Goal: Task Accomplishment & Management: Manage account settings

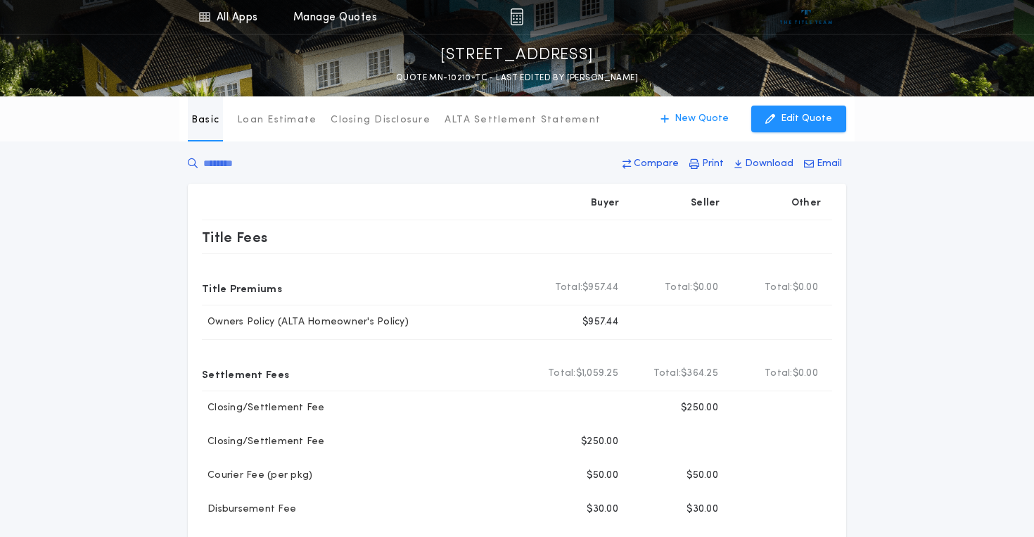
click at [209, 121] on p "Basic" at bounding box center [205, 120] width 28 height 14
click at [236, 18] on link "All Apps" at bounding box center [227, 17] width 63 height 34
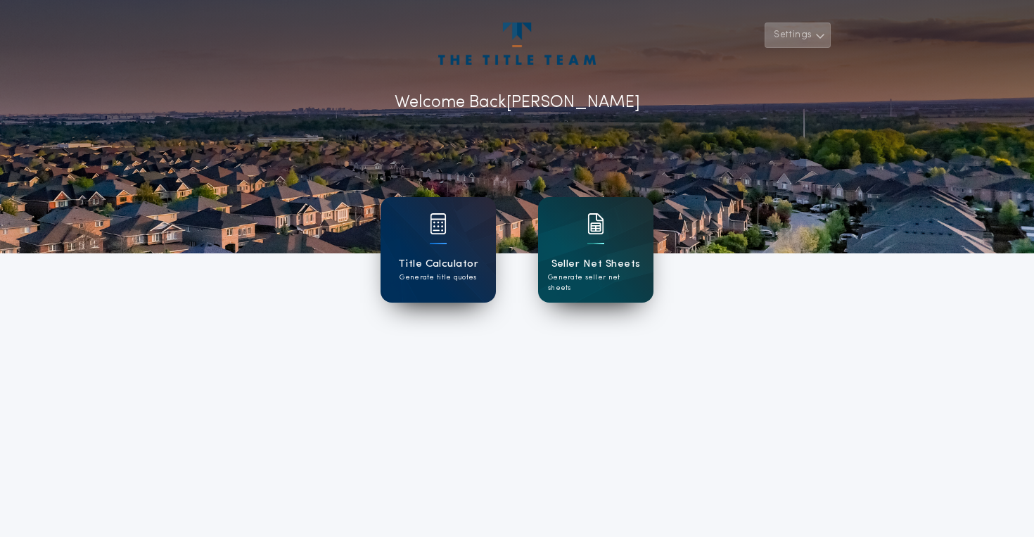
click at [805, 37] on button "Settings" at bounding box center [797, 35] width 66 height 25
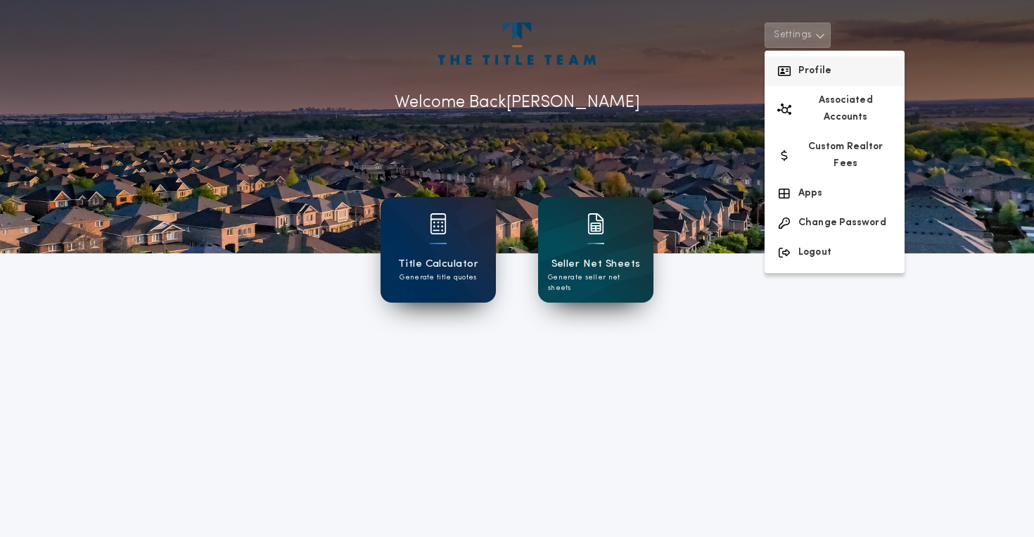
click at [808, 67] on button "Profile" at bounding box center [834, 71] width 140 height 30
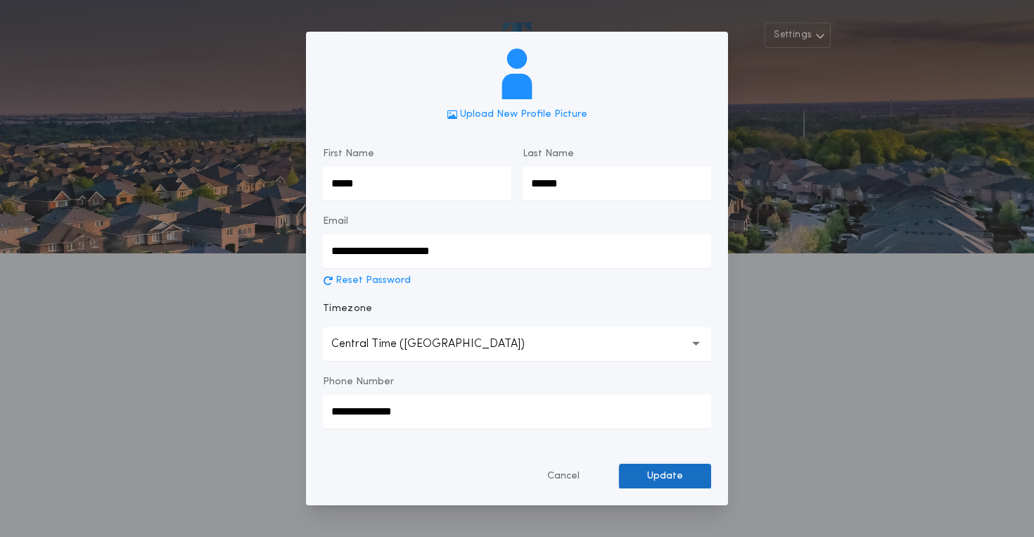
click at [651, 479] on button "Update" at bounding box center [665, 475] width 92 height 25
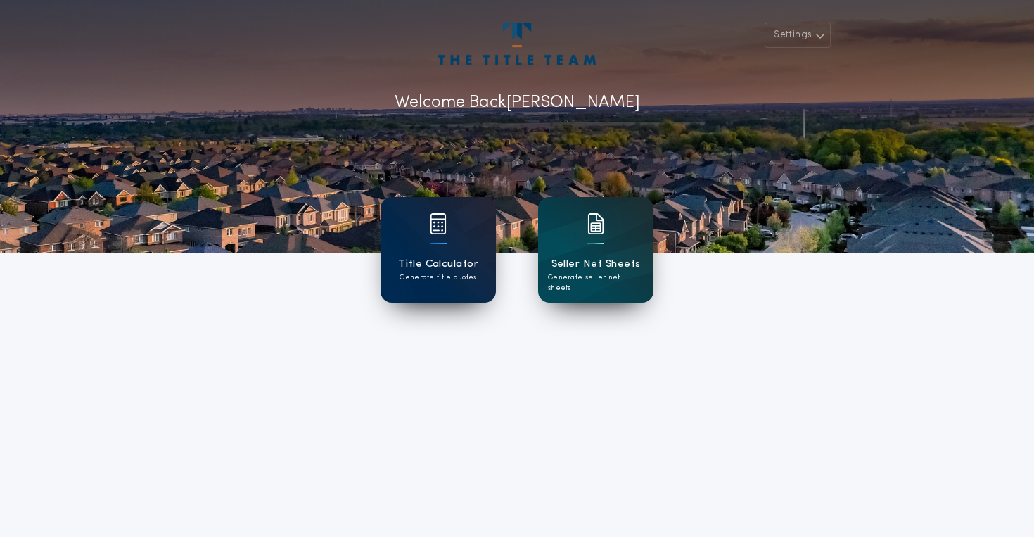
click at [462, 278] on p "Generate title quotes" at bounding box center [437, 277] width 77 height 11
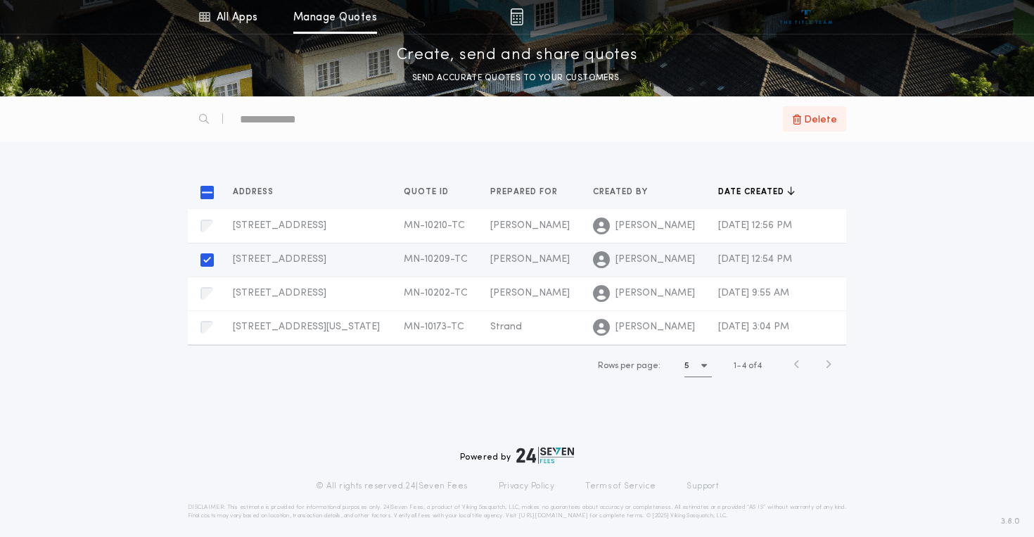
click at [823, 121] on span "Delete" at bounding box center [820, 119] width 33 height 16
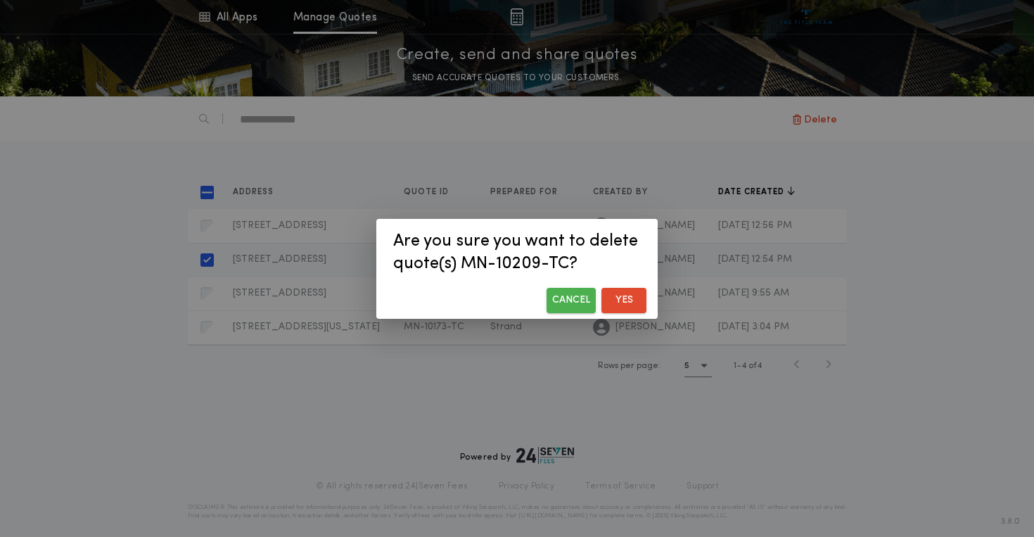
click at [623, 301] on button "Yes" at bounding box center [623, 300] width 45 height 25
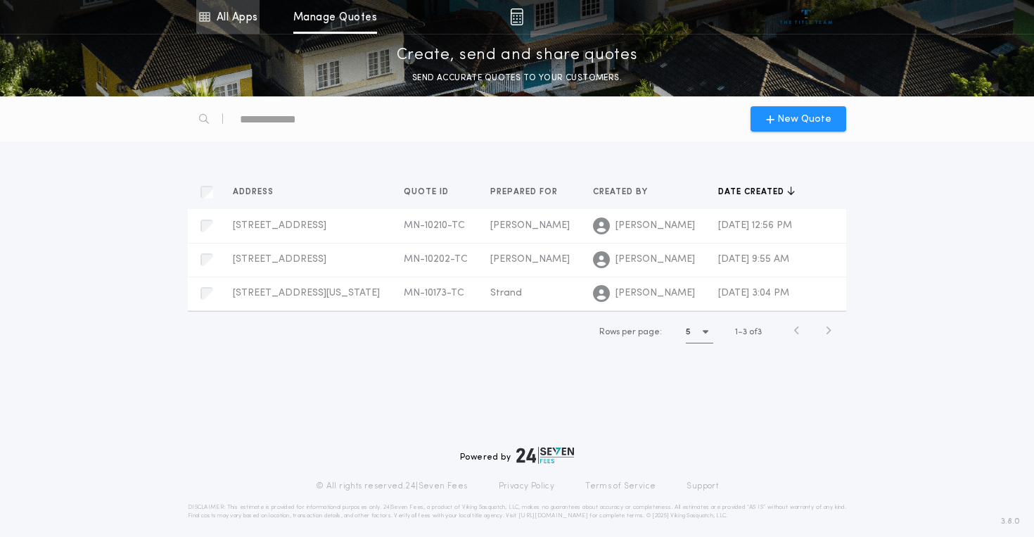
click at [252, 21] on link "All Apps" at bounding box center [227, 17] width 63 height 34
